Goal: Obtain resource: Download file/media

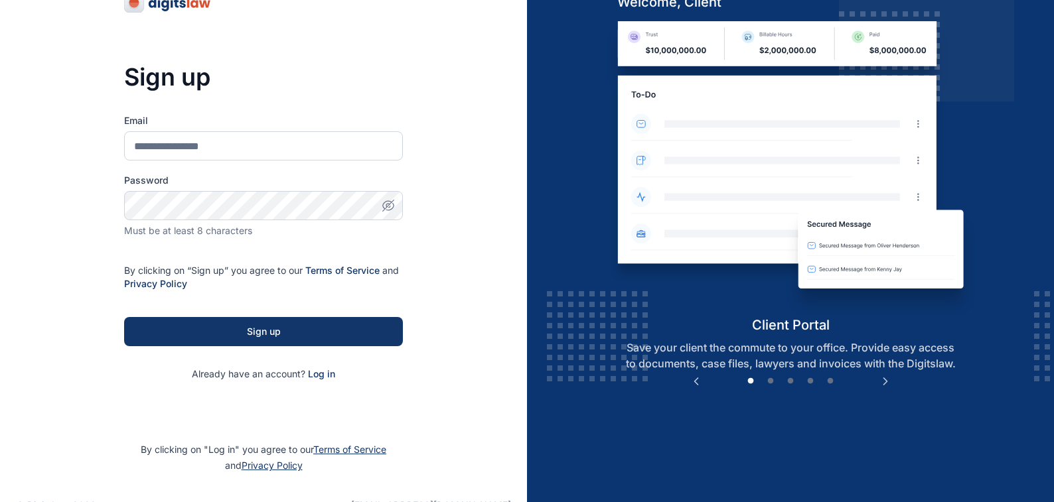
scroll to position [75, 0]
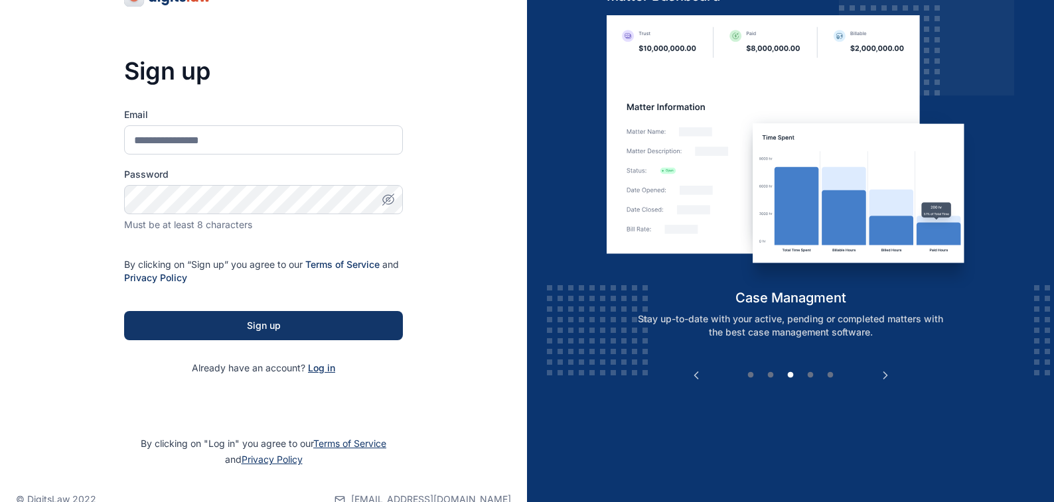
click at [311, 366] on span "Log in" at bounding box center [321, 367] width 27 height 11
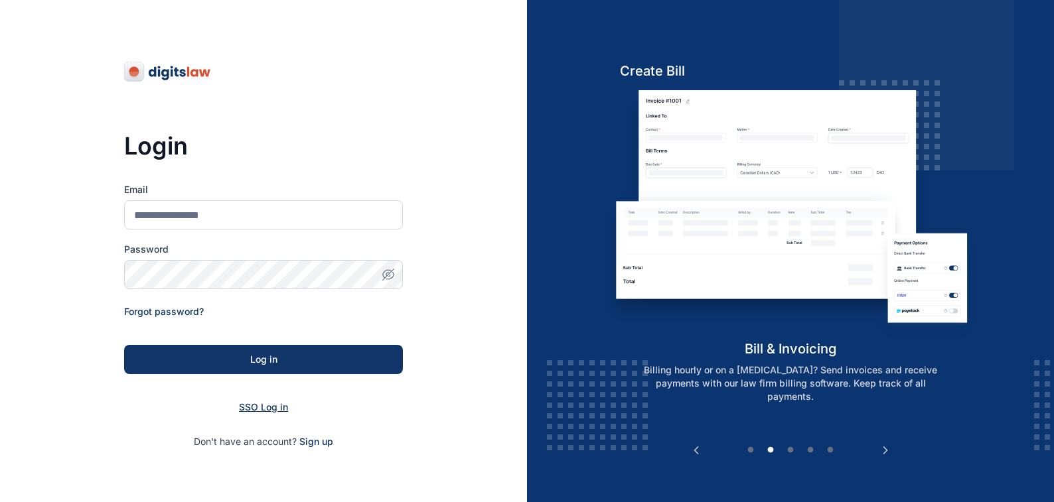
click at [255, 407] on span "SSO Log in" at bounding box center [263, 406] width 49 height 11
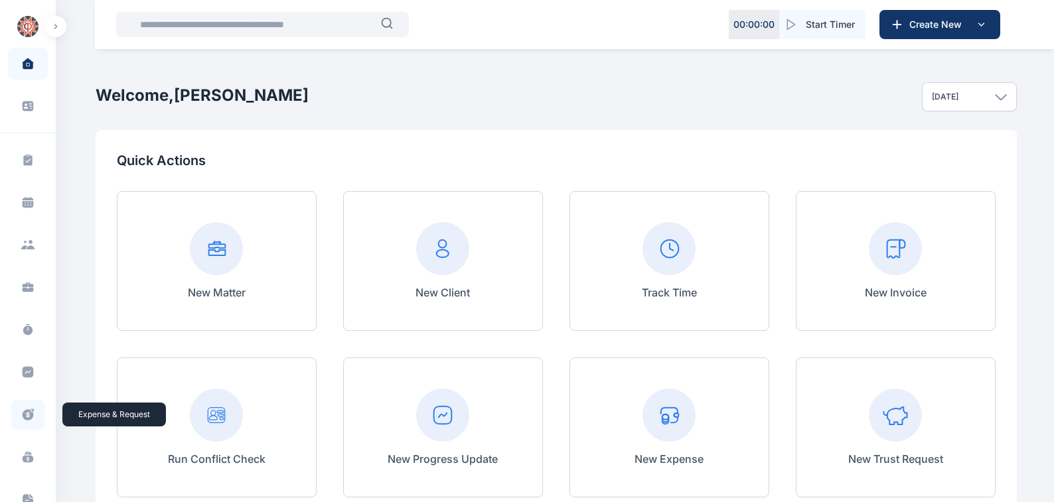
click at [23, 414] on icon at bounding box center [28, 414] width 11 height 11
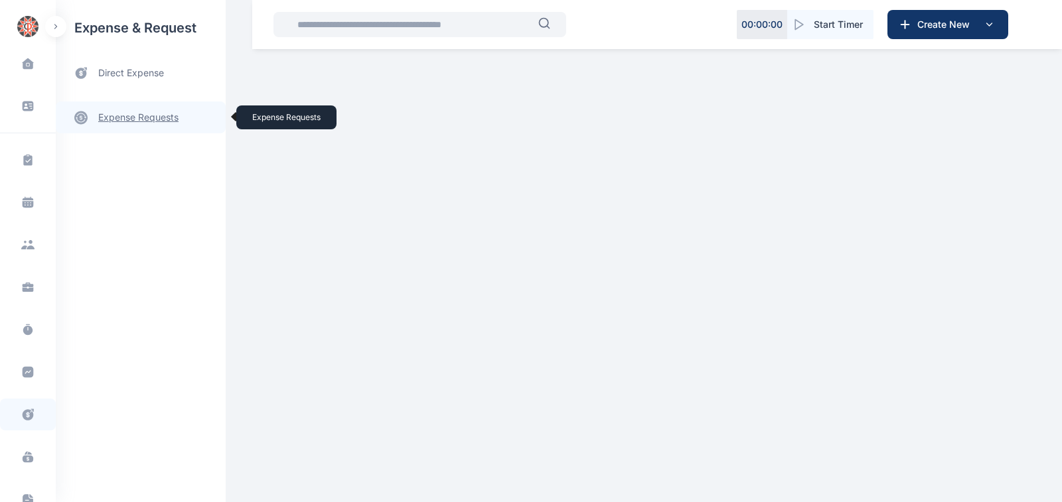
click at [115, 118] on link "expense requests expense requests" at bounding box center [141, 118] width 170 height 32
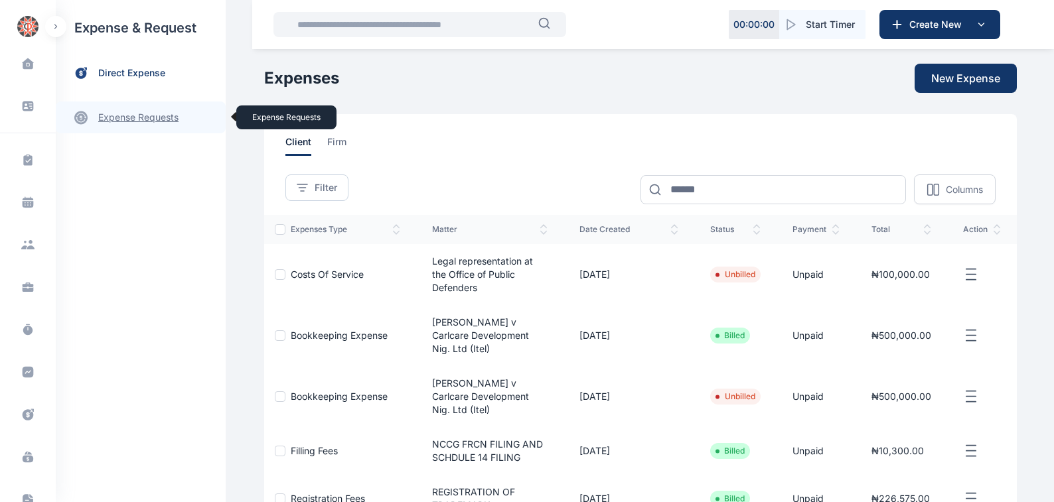
click at [125, 117] on link "expense requests expense requests" at bounding box center [141, 118] width 170 height 32
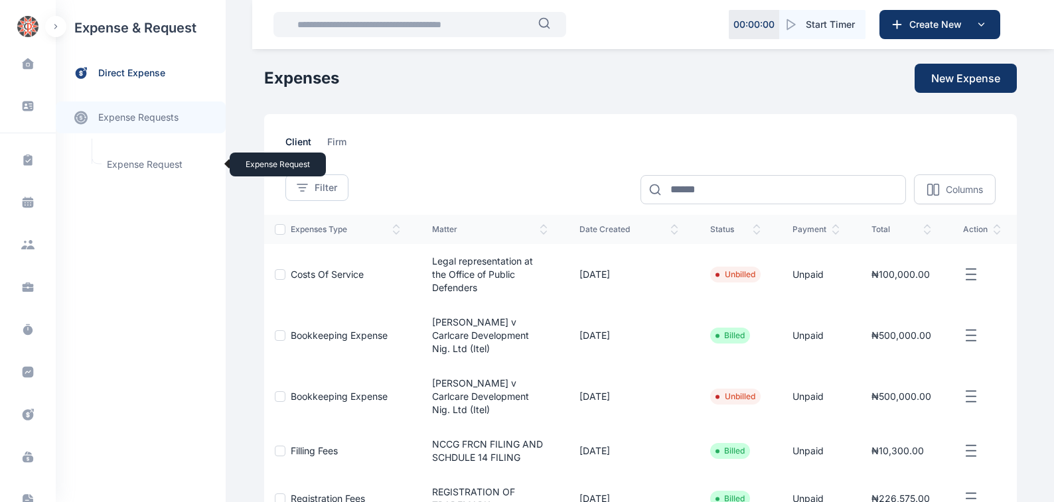
click at [129, 167] on span "Expense Request Expense Request" at bounding box center [159, 164] width 120 height 25
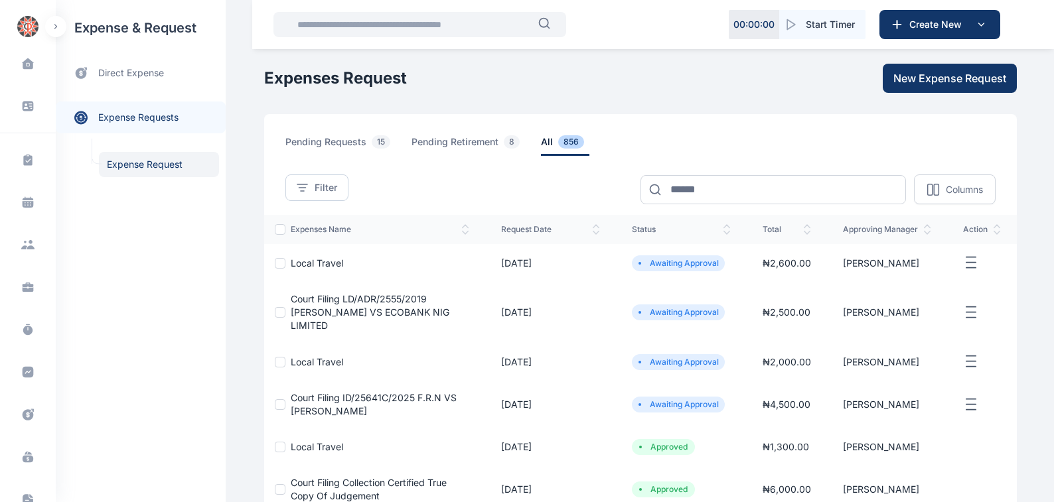
click at [374, 299] on span "Court Filing LD/ADR/2555/2019 [PERSON_NAME] VS ECOBANK NIG LIMITED" at bounding box center [370, 312] width 159 height 38
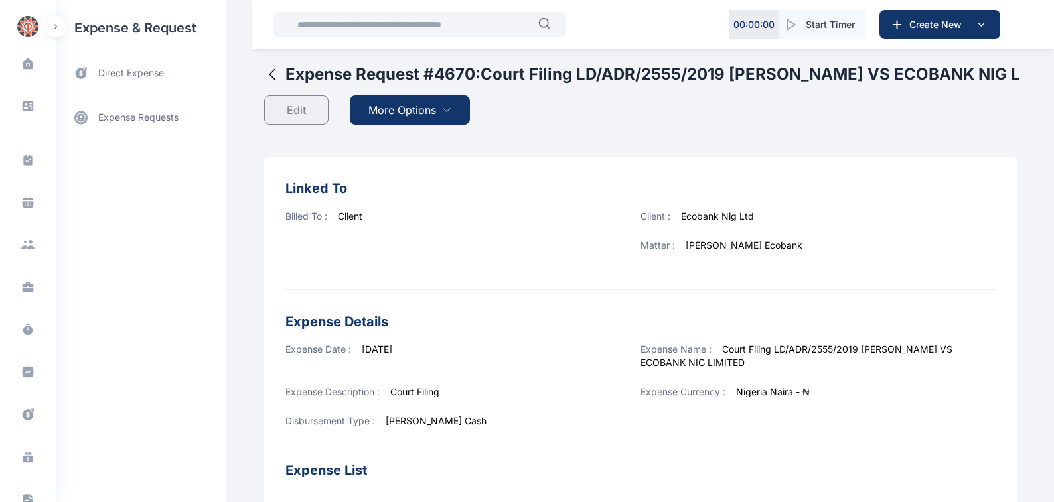
click at [377, 111] on span "More Options" at bounding box center [402, 110] width 68 height 16
click at [384, 141] on span "Download PDF" at bounding box center [407, 142] width 56 height 13
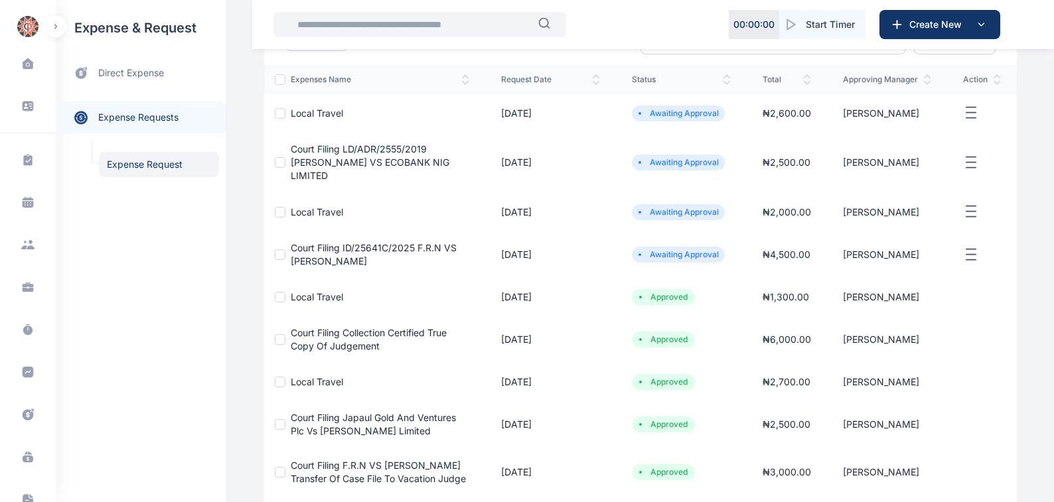
scroll to position [151, 0]
click at [358, 332] on span "Court Filing Collection Certified true copy Of Judgement" at bounding box center [369, 338] width 156 height 25
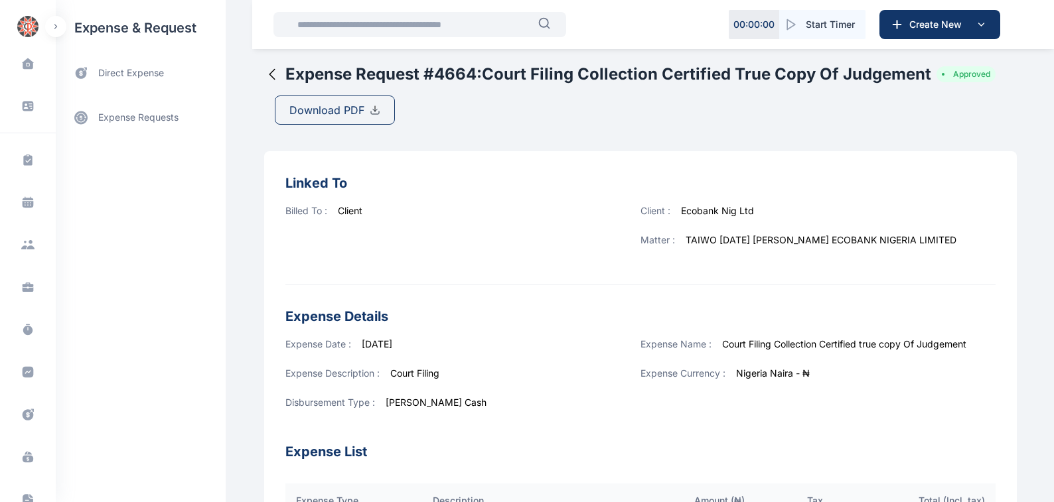
click at [305, 111] on span "Download PDF" at bounding box center [326, 110] width 75 height 16
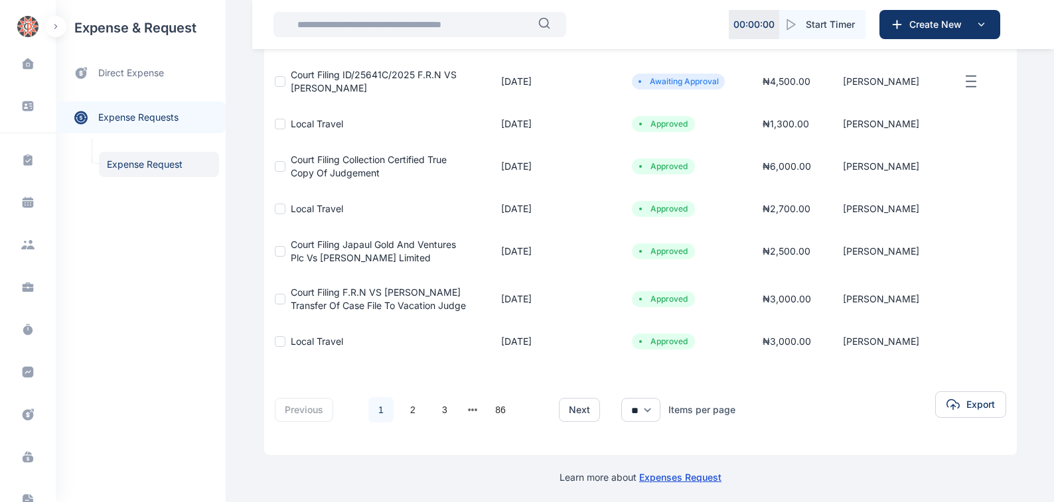
scroll to position [326, 0]
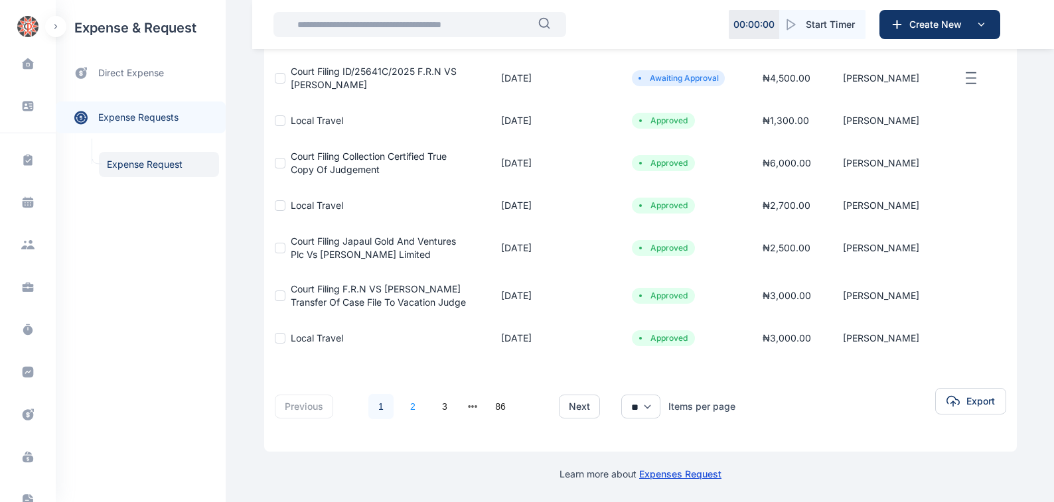
click at [404, 404] on link "2" at bounding box center [412, 406] width 25 height 25
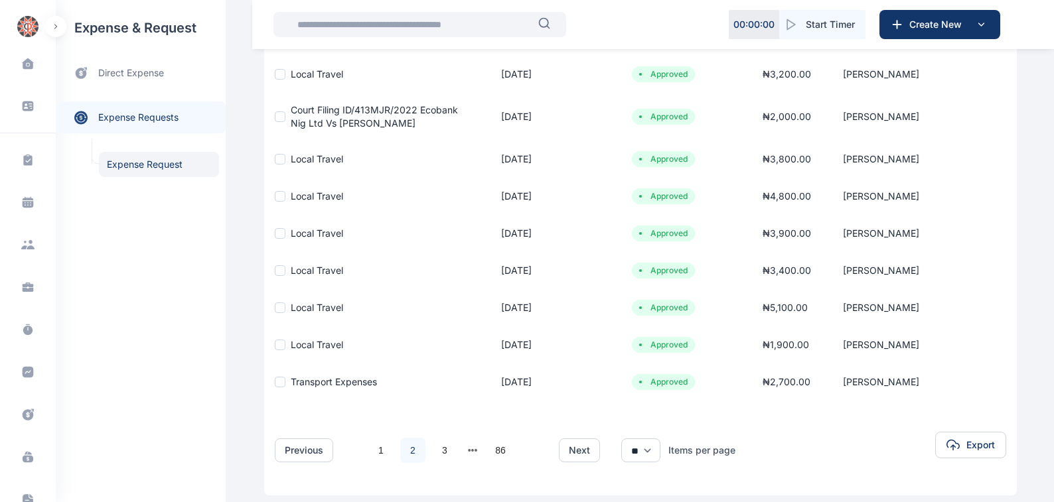
scroll to position [226, 0]
click at [373, 449] on link "1" at bounding box center [380, 450] width 25 height 25
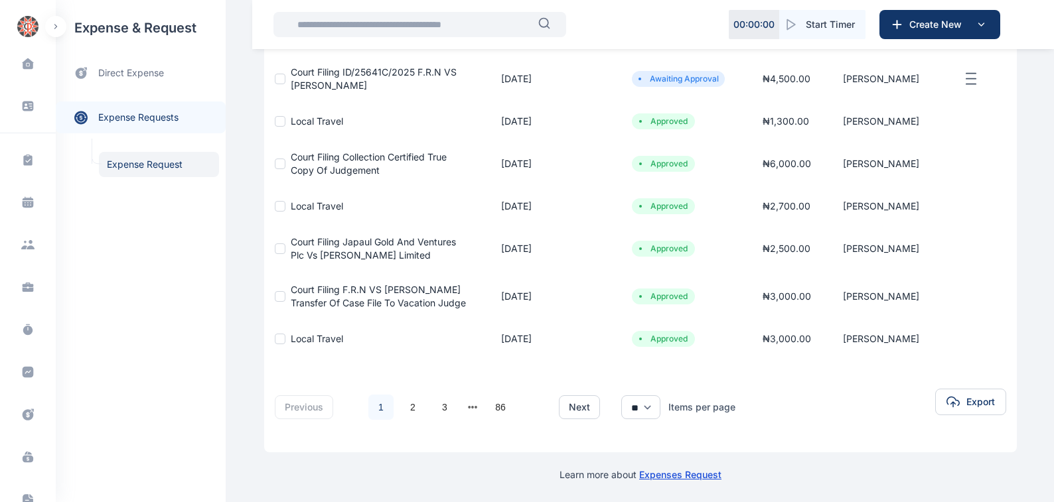
scroll to position [326, 0]
click at [404, 405] on link "2" at bounding box center [412, 406] width 25 height 25
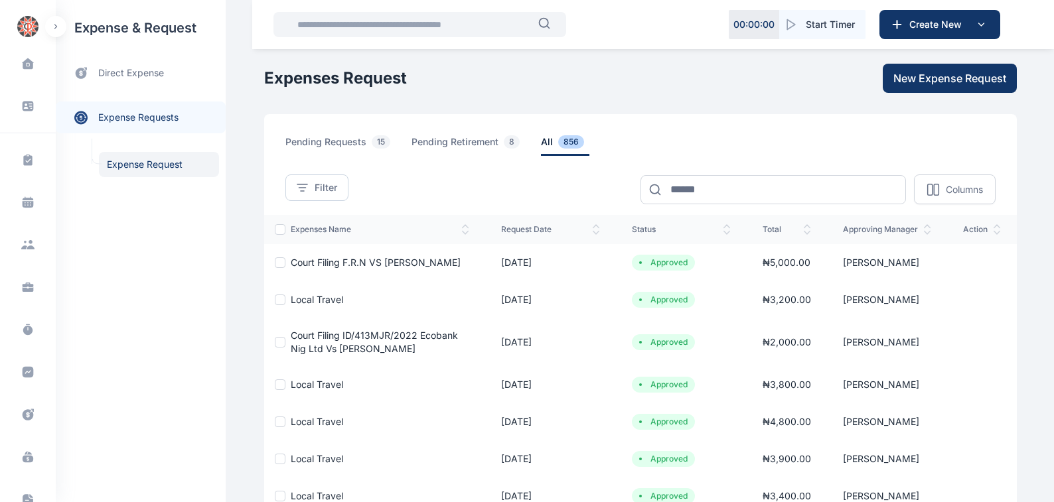
click at [425, 334] on span "Court Filing ID/413MJR/2022 Ecobank Nig Ltd Vs [PERSON_NAME]" at bounding box center [374, 342] width 167 height 25
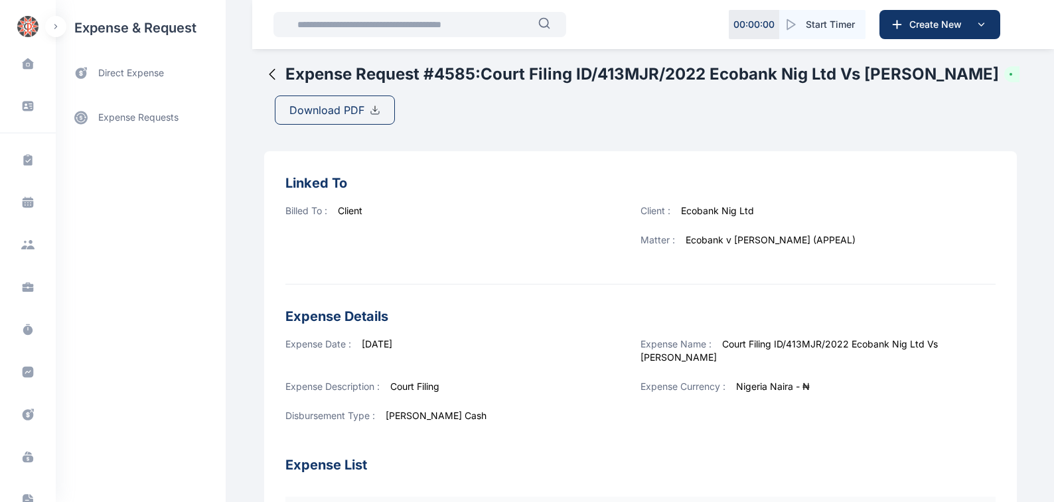
click at [321, 111] on span "Download PDF" at bounding box center [326, 110] width 75 height 16
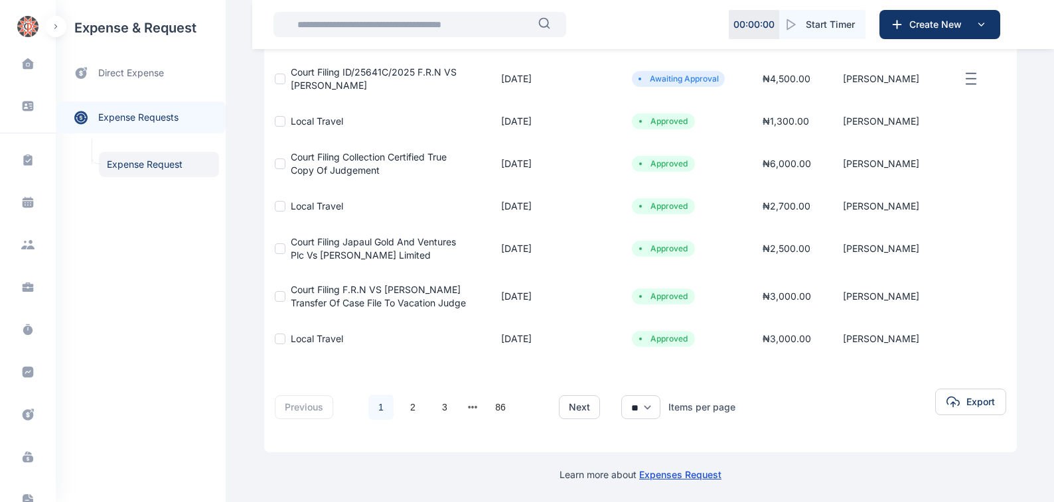
scroll to position [326, 0]
click at [405, 405] on link "2" at bounding box center [412, 406] width 25 height 25
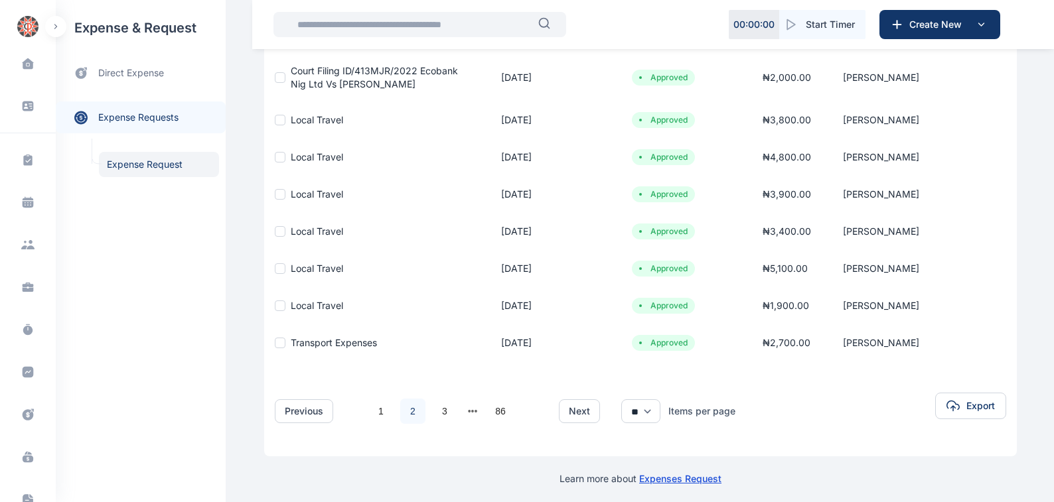
scroll to position [269, 0]
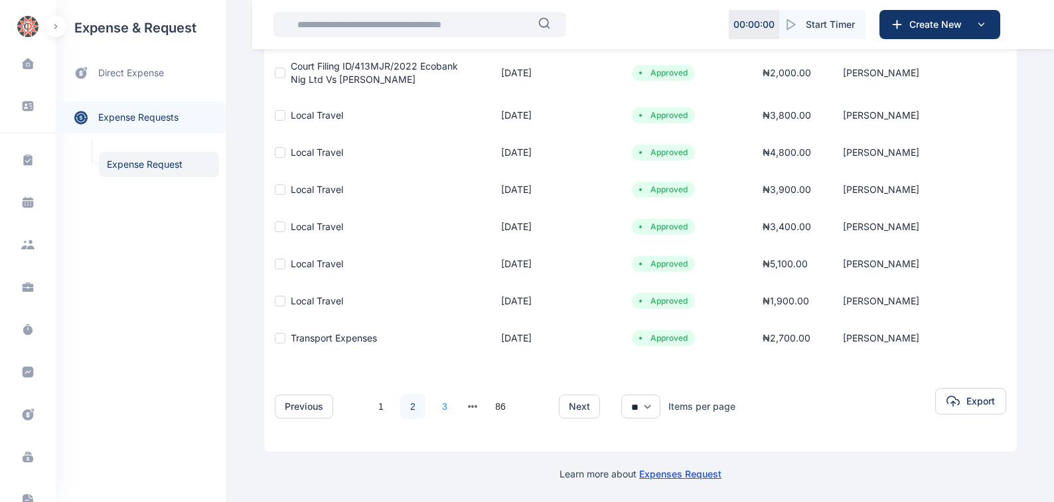
click at [436, 406] on link "3" at bounding box center [444, 406] width 25 height 25
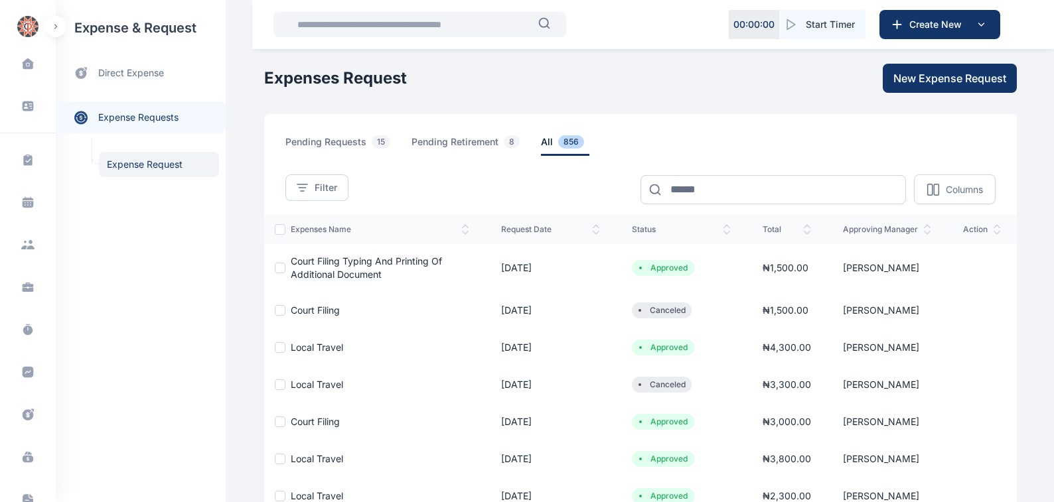
click at [374, 259] on span "Court Filing Typing And Printing Of Additional Document" at bounding box center [366, 267] width 151 height 25
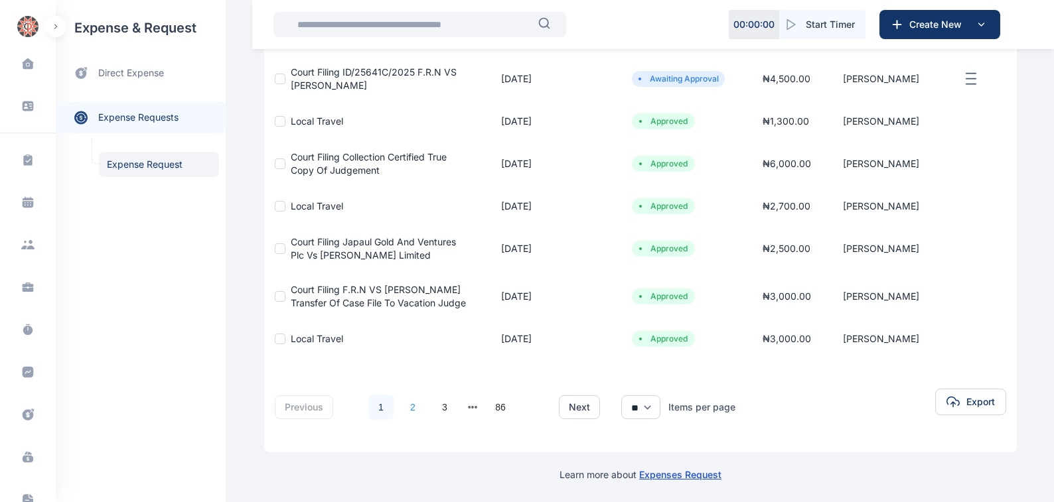
scroll to position [326, 0]
click at [437, 405] on link "3" at bounding box center [444, 406] width 25 height 25
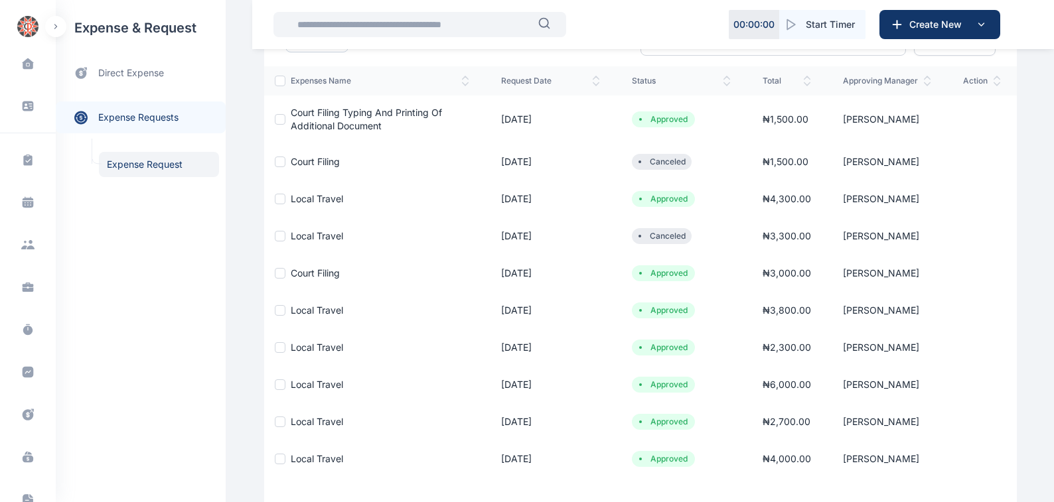
scroll to position [151, 0]
click at [297, 196] on span "Local Travel" at bounding box center [317, 196] width 52 height 11
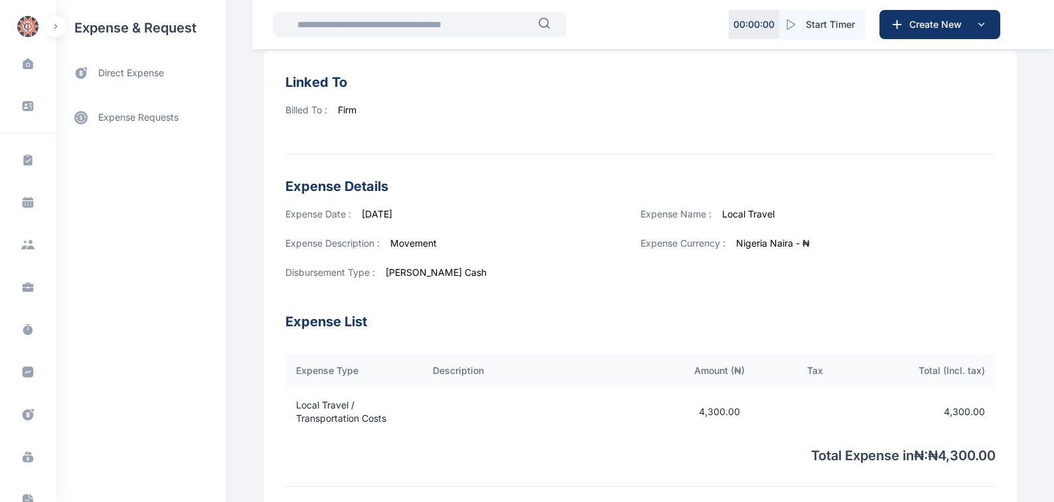
scroll to position [75, 0]
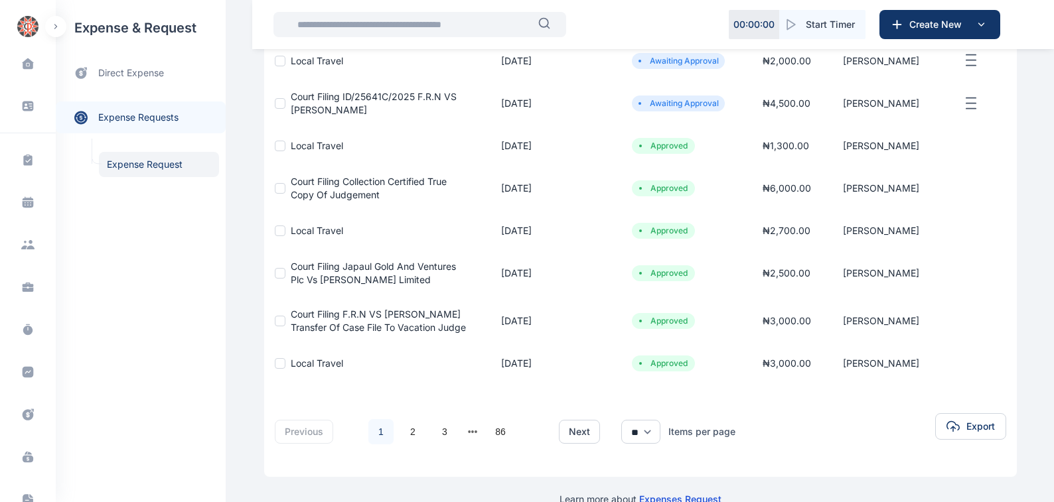
scroll to position [301, 0]
click at [435, 430] on link "3" at bounding box center [444, 431] width 25 height 25
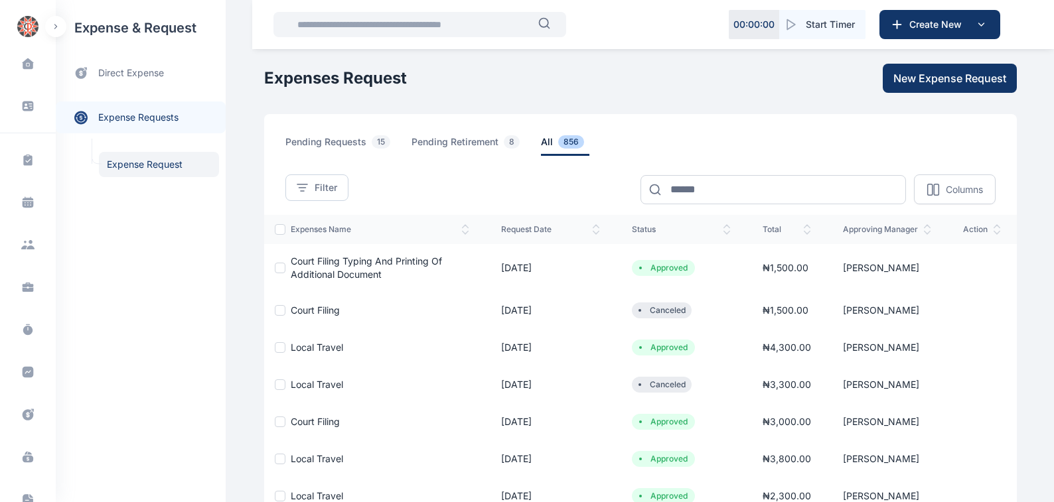
scroll to position [75, 0]
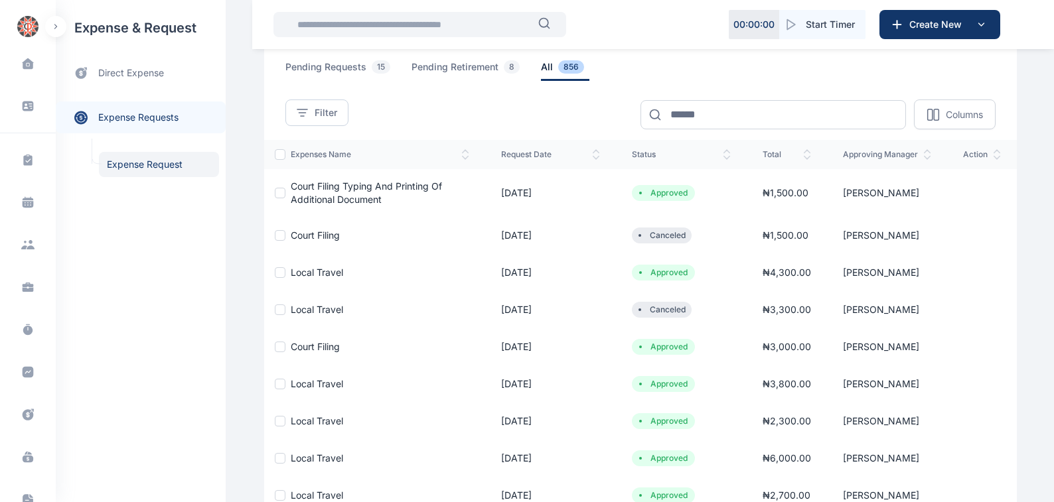
click at [297, 347] on span "Court Filing" at bounding box center [315, 346] width 49 height 11
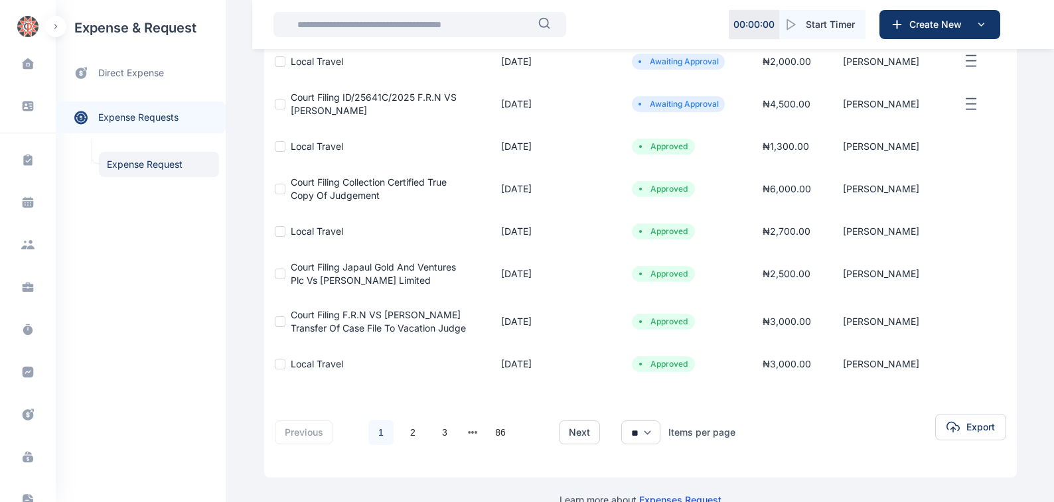
scroll to position [301, 0]
click at [436, 429] on link "3" at bounding box center [444, 431] width 25 height 25
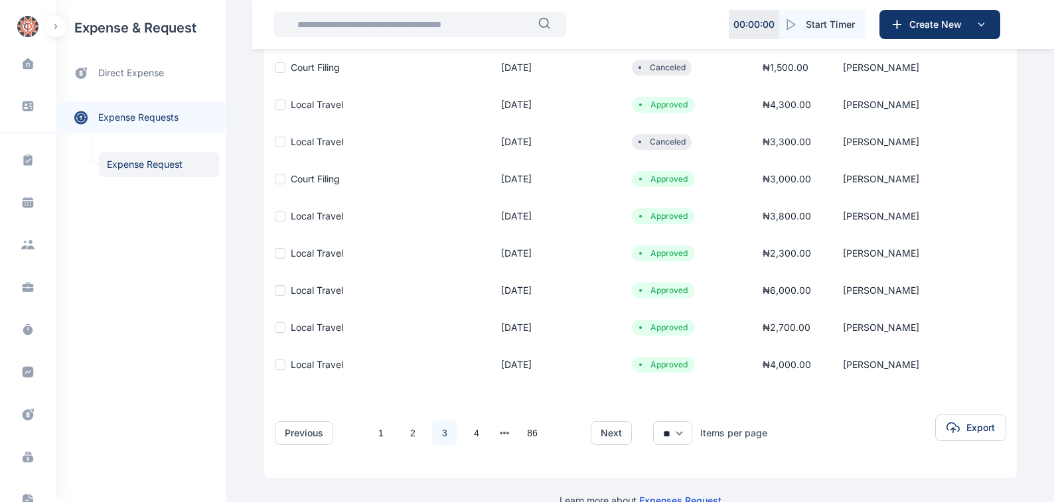
scroll to position [269, 0]
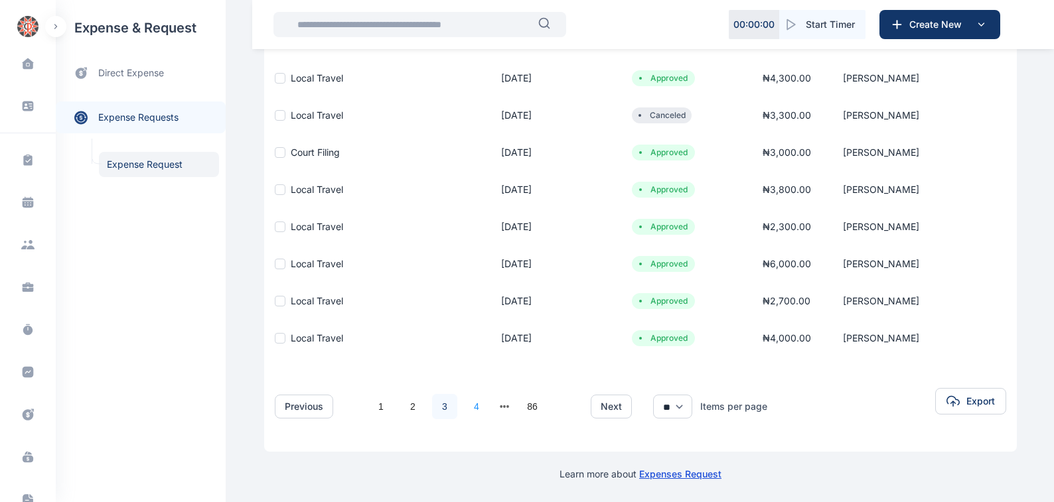
click at [468, 405] on link "4" at bounding box center [476, 406] width 25 height 25
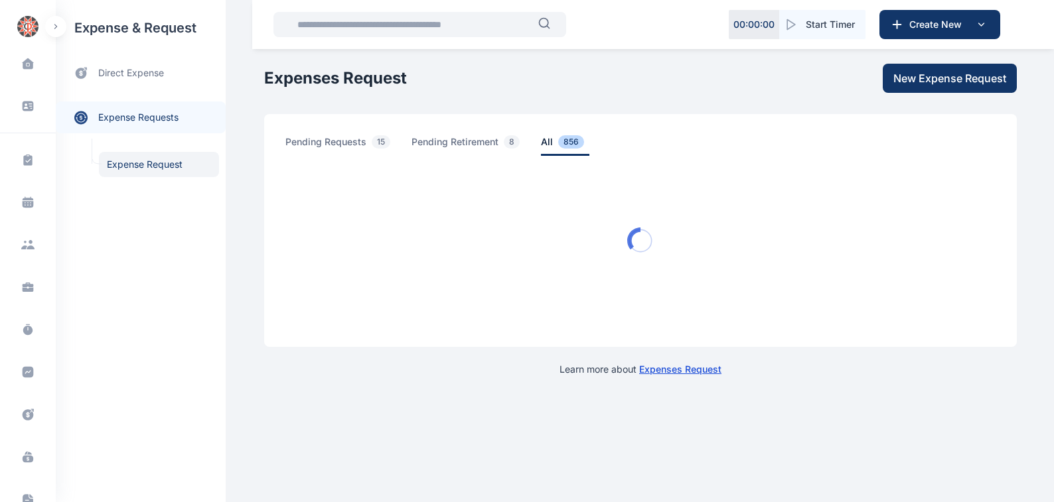
scroll to position [0, 0]
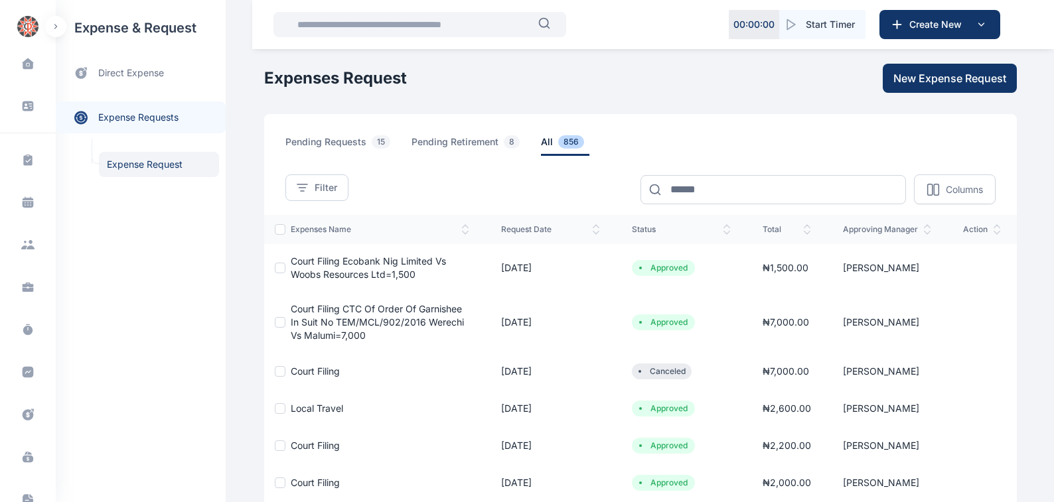
click at [320, 260] on span "Court Filing Ecobank Nig Limited Vs Woobs Resources Ltd=1,500" at bounding box center [368, 267] width 155 height 25
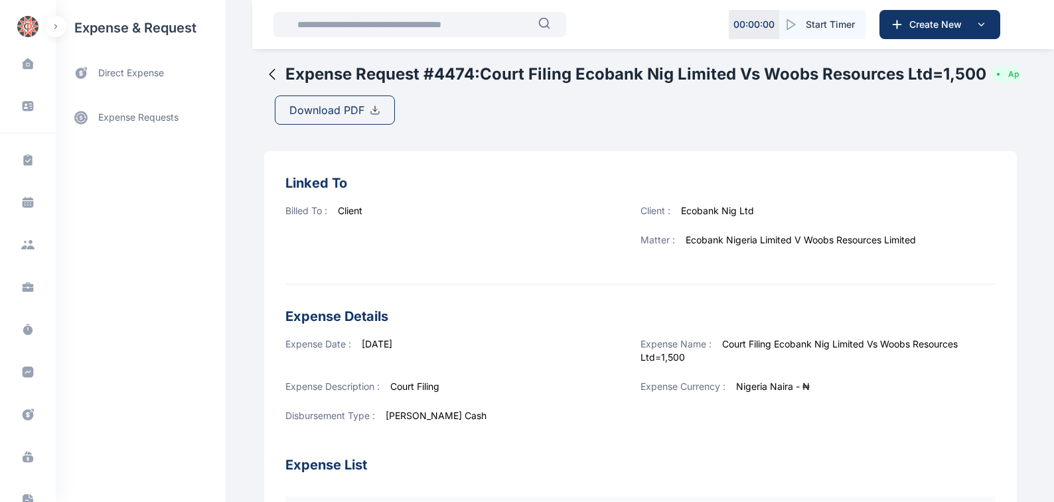
click at [298, 111] on span "Download PDF" at bounding box center [326, 110] width 75 height 16
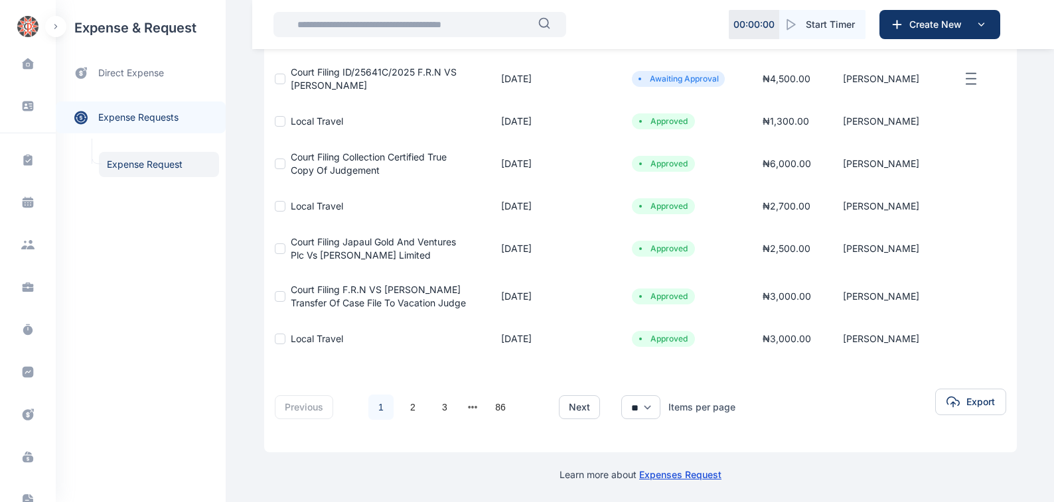
scroll to position [326, 0]
click at [468, 405] on button "next page" at bounding box center [473, 406] width 10 height 19
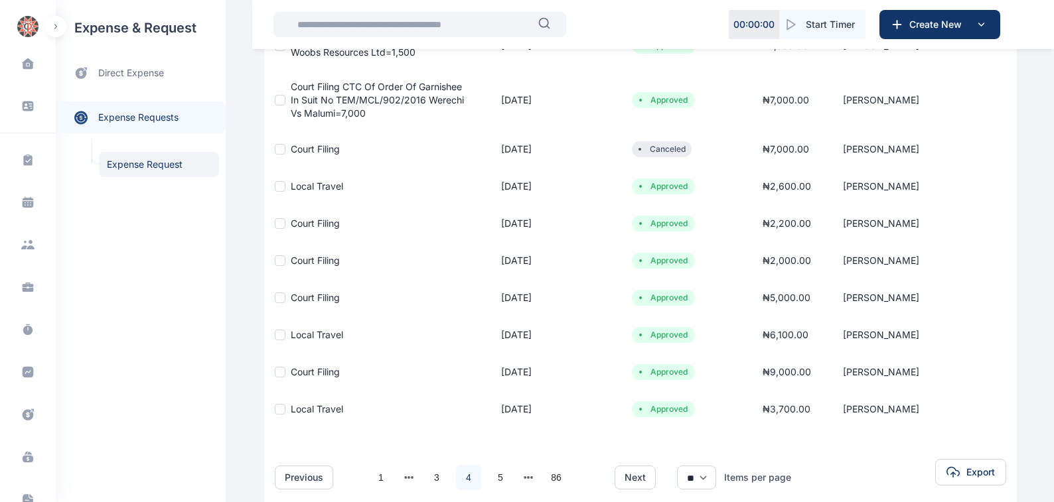
scroll to position [226, 0]
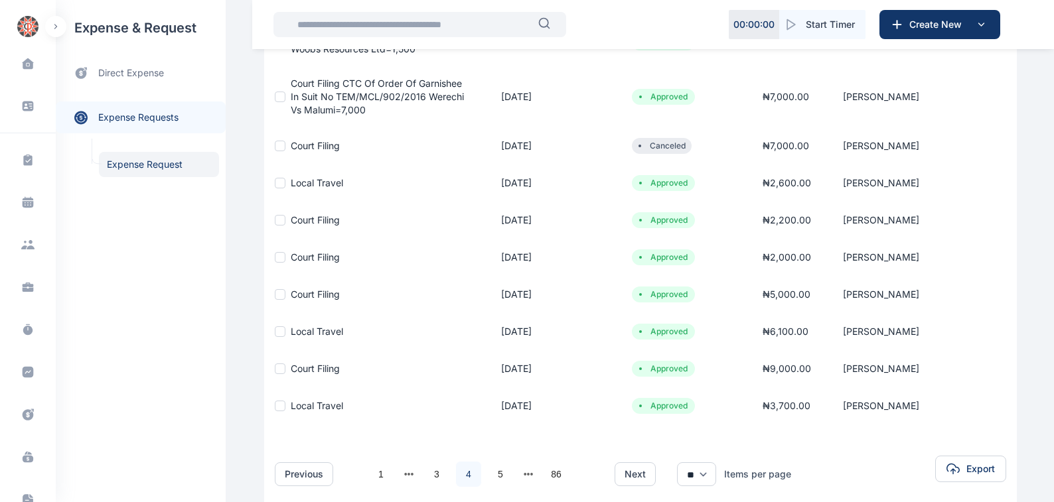
click at [298, 218] on span "Court Filing" at bounding box center [315, 219] width 49 height 11
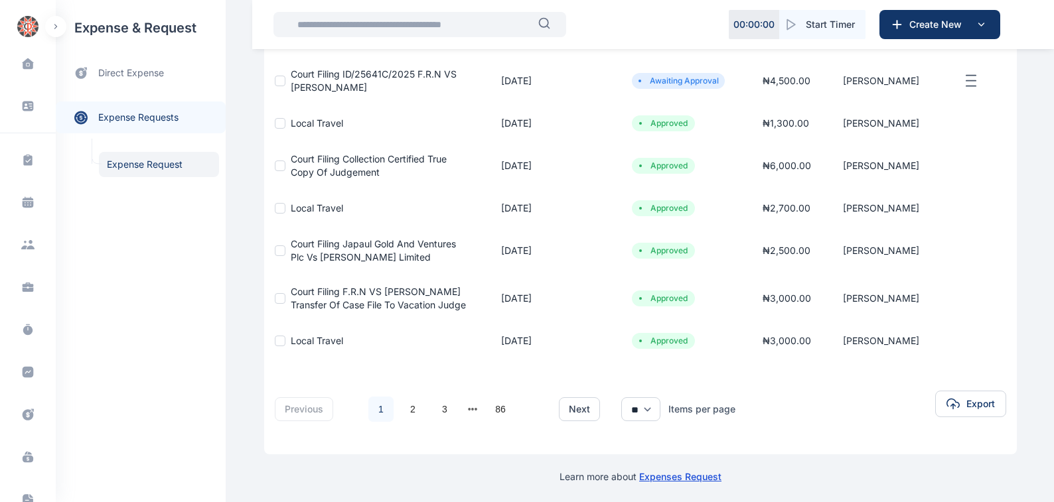
scroll to position [326, 0]
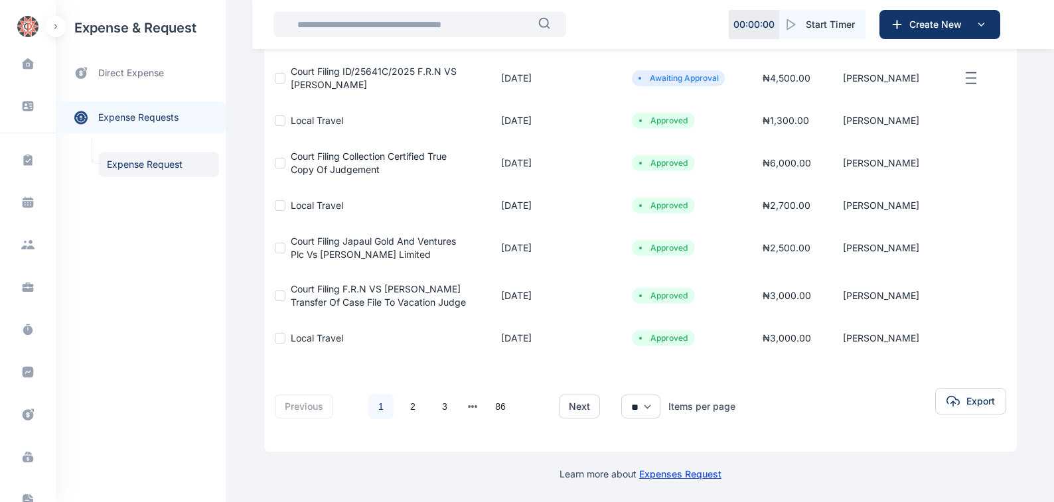
click at [463, 406] on li at bounding box center [472, 406] width 19 height 19
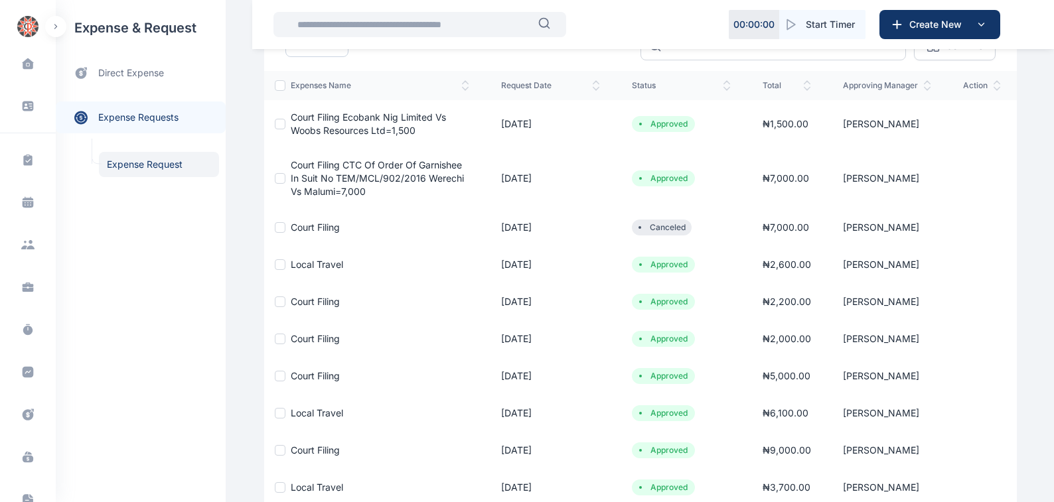
scroll to position [142, 0]
click at [297, 340] on span "Court Filing" at bounding box center [315, 340] width 49 height 11
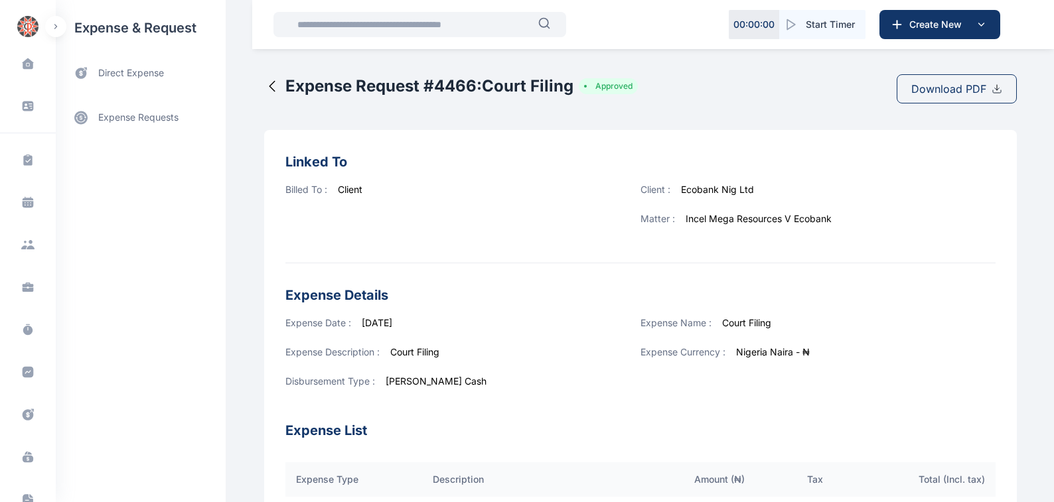
click at [953, 89] on span "Download PDF" at bounding box center [948, 89] width 75 height 16
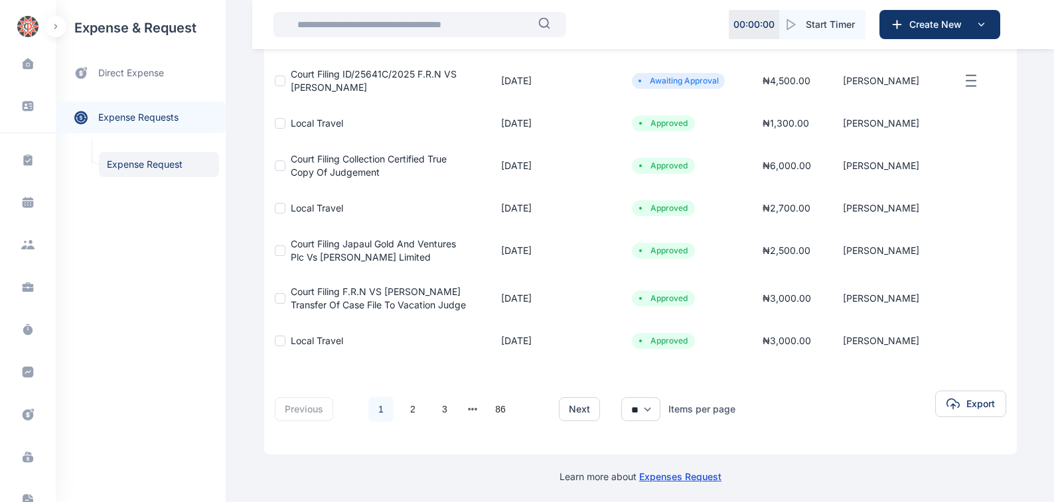
scroll to position [326, 0]
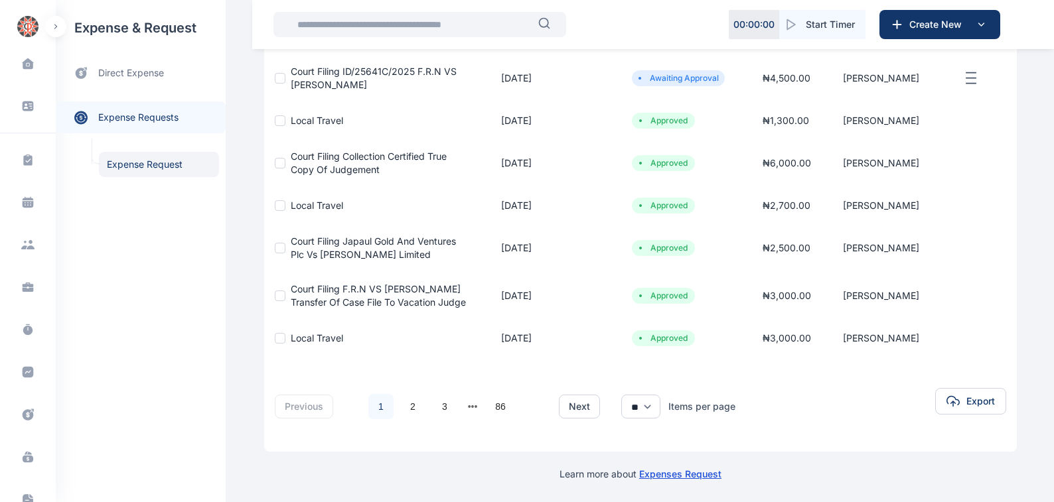
click at [468, 406] on button "next page" at bounding box center [473, 406] width 10 height 19
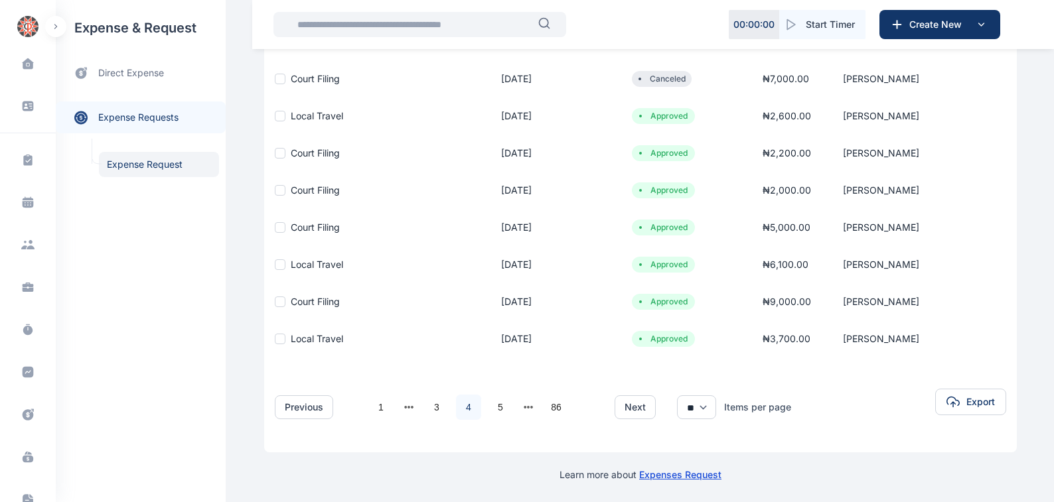
scroll to position [293, 0]
click at [294, 226] on span "Court Filing" at bounding box center [315, 226] width 49 height 11
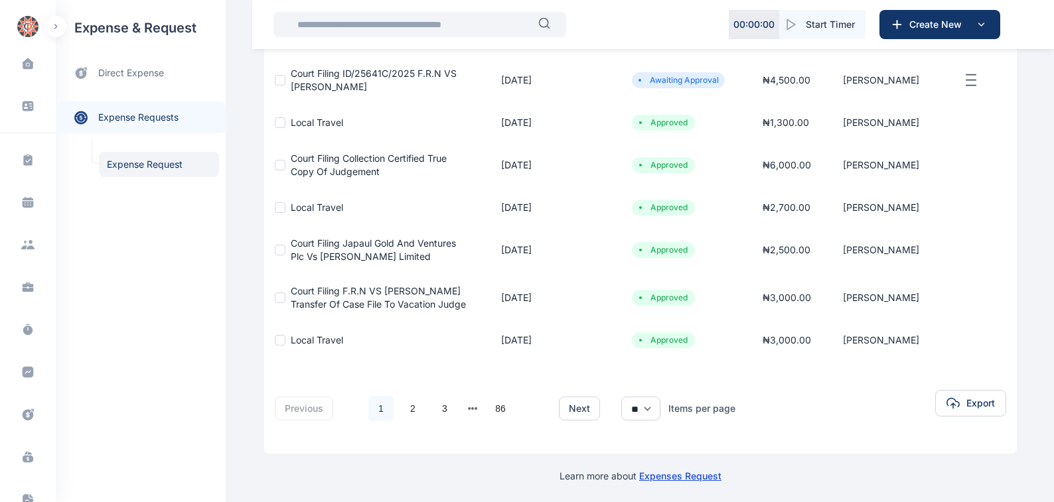
scroll to position [326, 0]
click at [468, 407] on button "next page" at bounding box center [473, 406] width 10 height 19
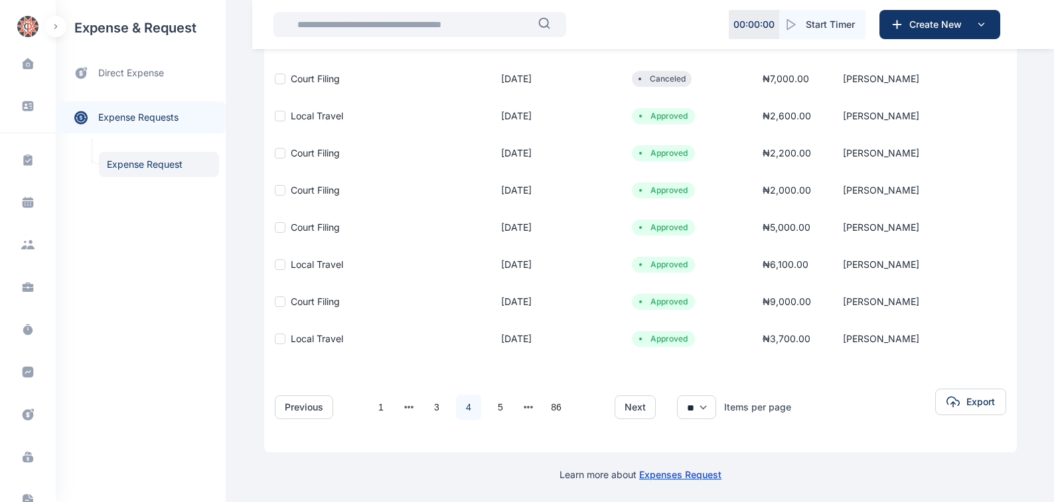
scroll to position [293, 0]
click at [299, 301] on span "Court Filing" at bounding box center [315, 300] width 49 height 11
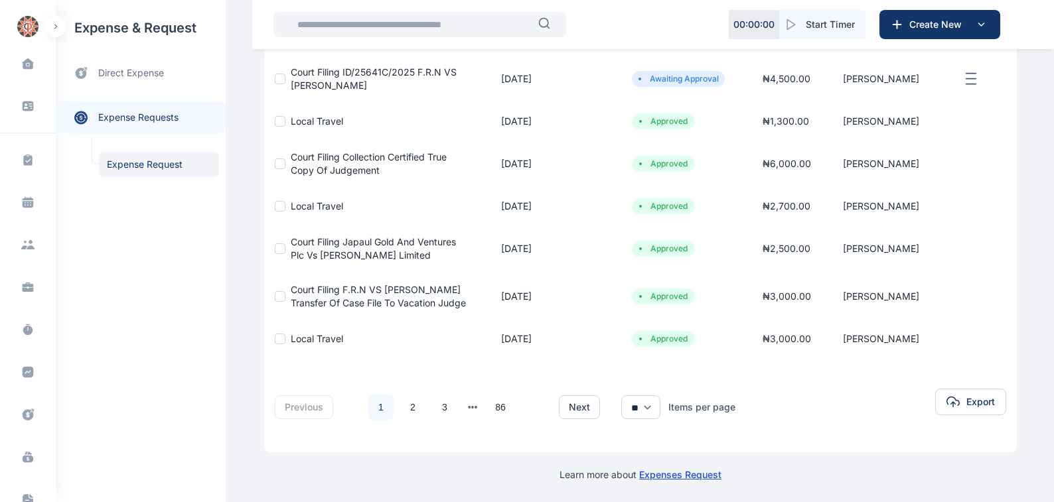
scroll to position [326, 0]
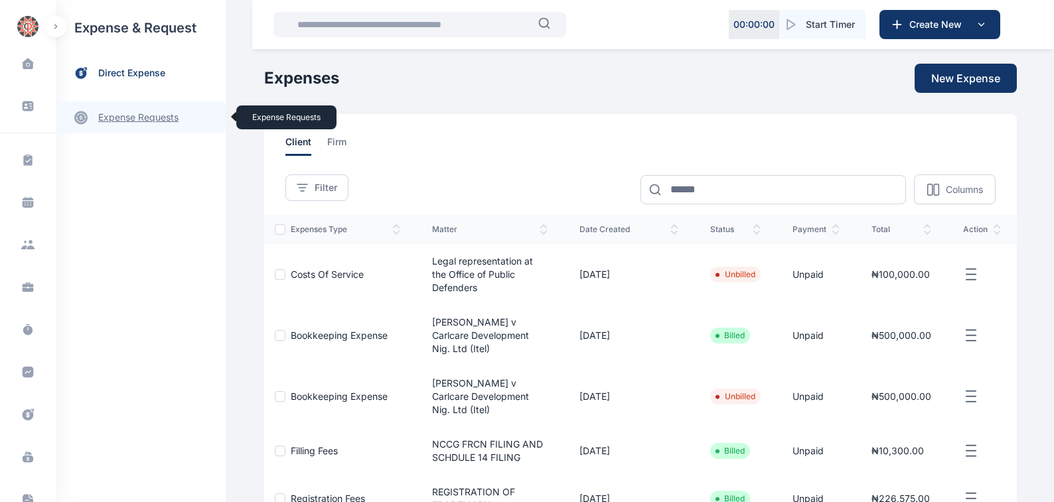
click at [120, 117] on link "expense requests expense requests" at bounding box center [141, 118] width 170 height 32
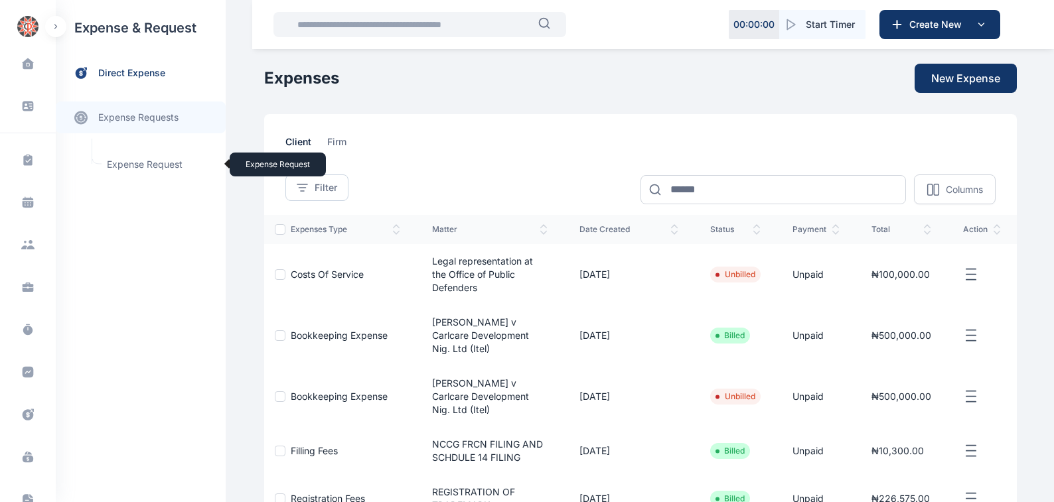
click at [129, 165] on span "Expense Request Expense Request" at bounding box center [159, 164] width 120 height 25
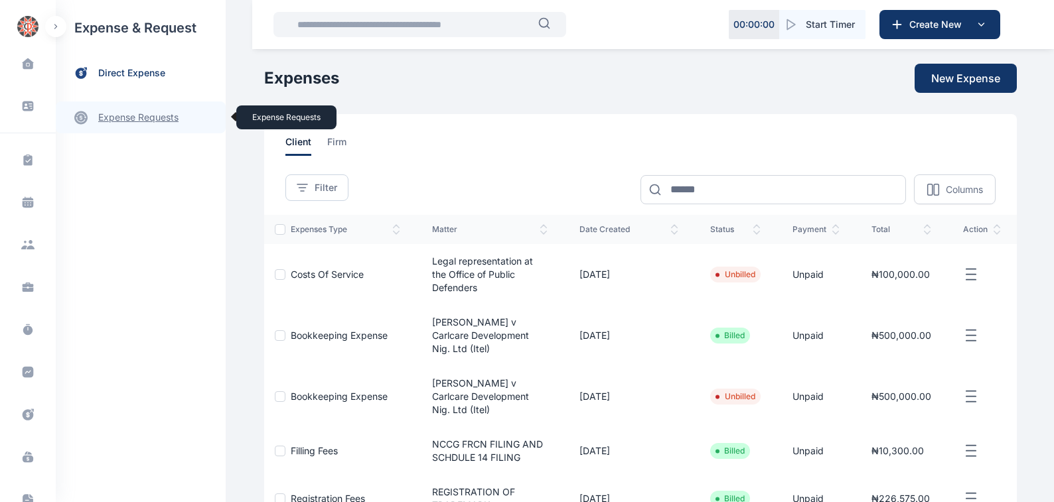
click at [119, 117] on link "expense requests expense requests" at bounding box center [141, 118] width 170 height 32
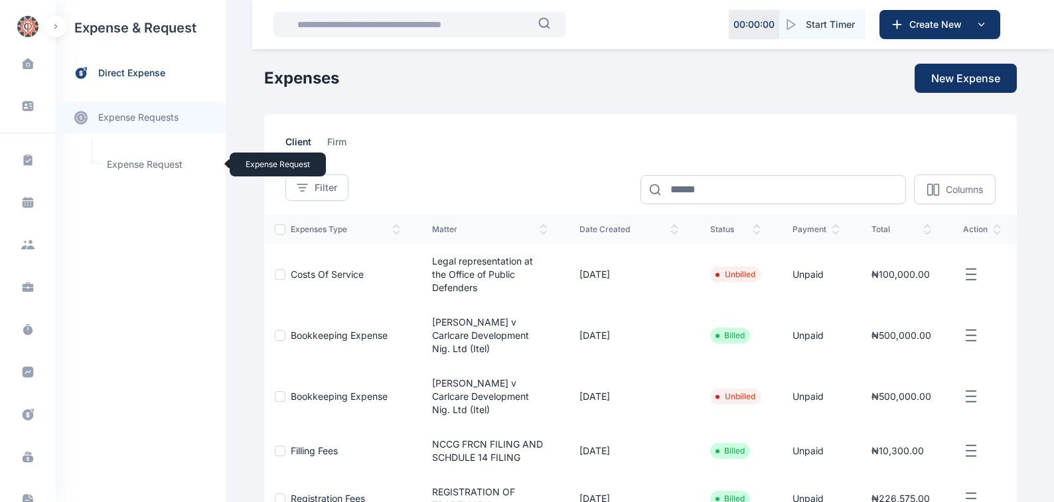
click at [130, 163] on span "Expense Request Expense Request" at bounding box center [159, 164] width 120 height 25
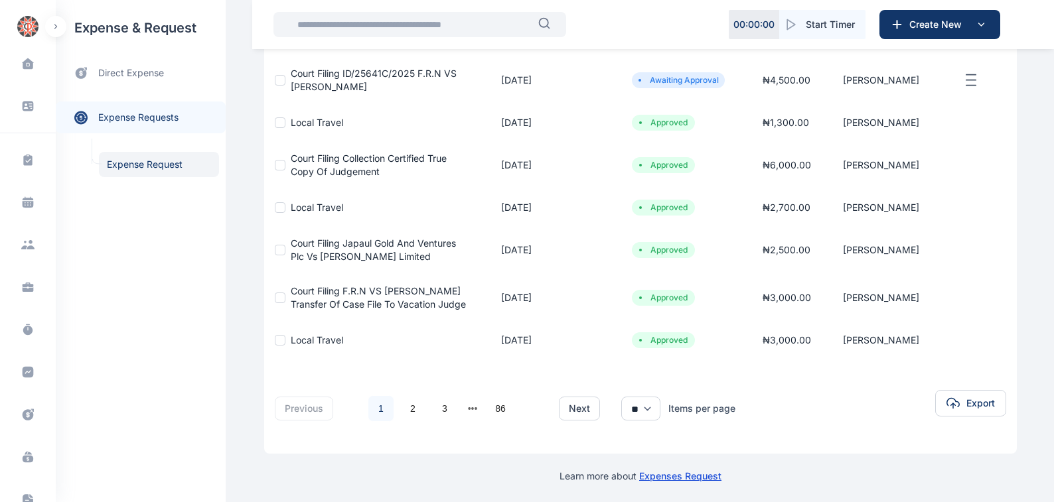
scroll to position [326, 0]
